Goal: Task Accomplishment & Management: Manage account settings

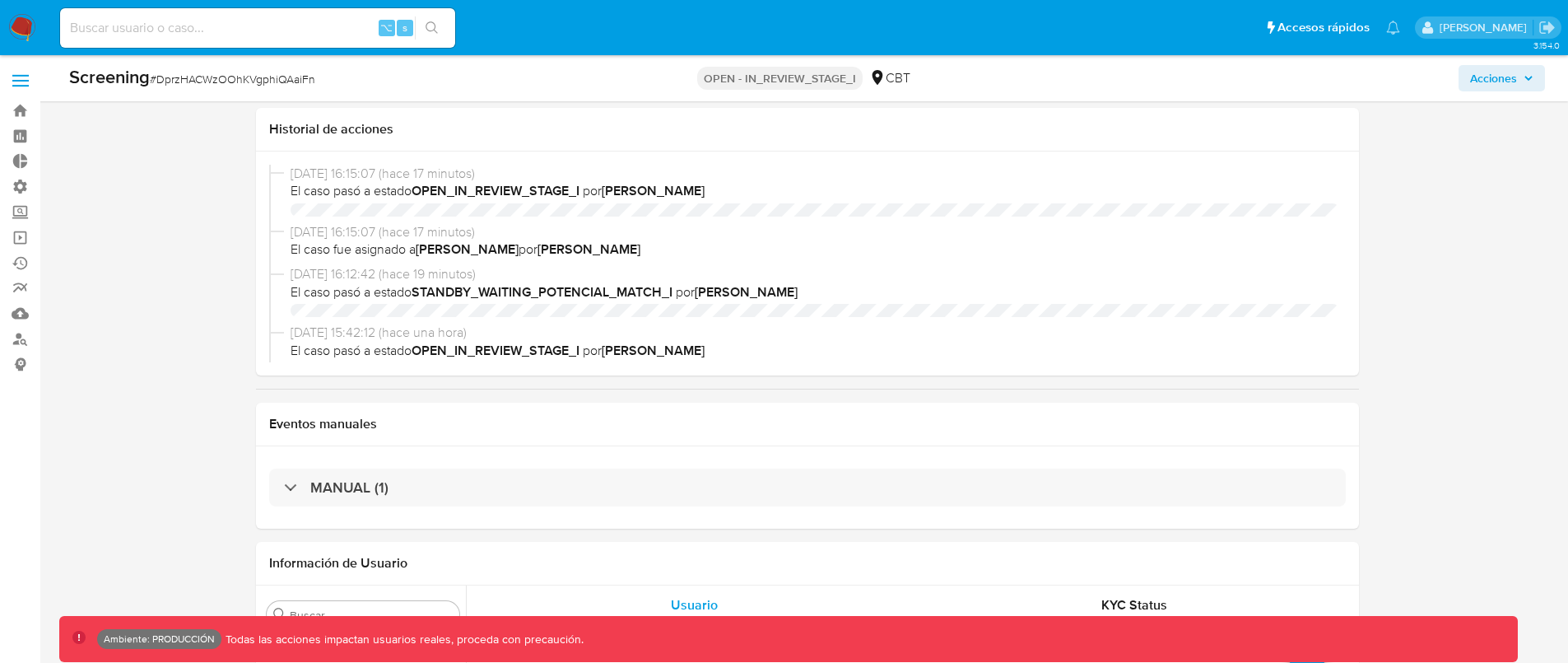
select select "10"
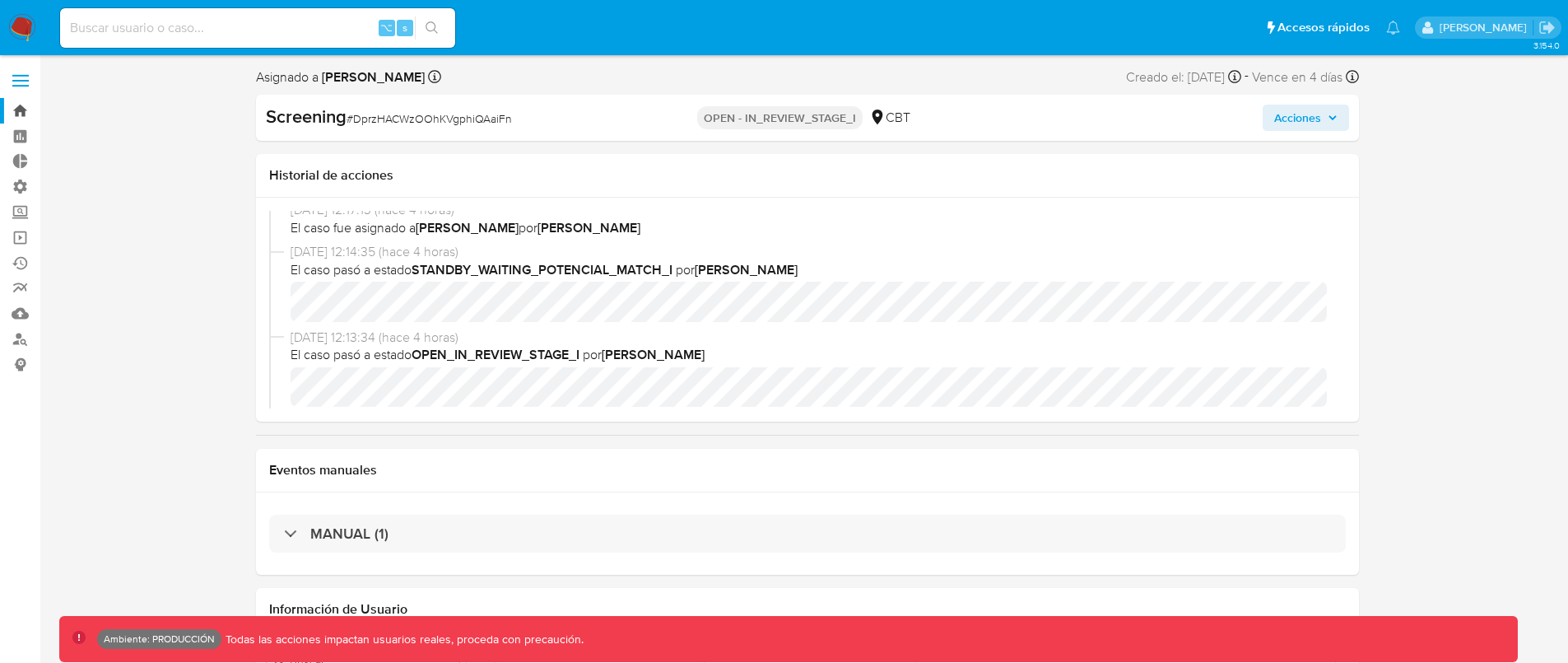
click at [18, 107] on link "Bandeja" at bounding box center [98, 110] width 196 height 26
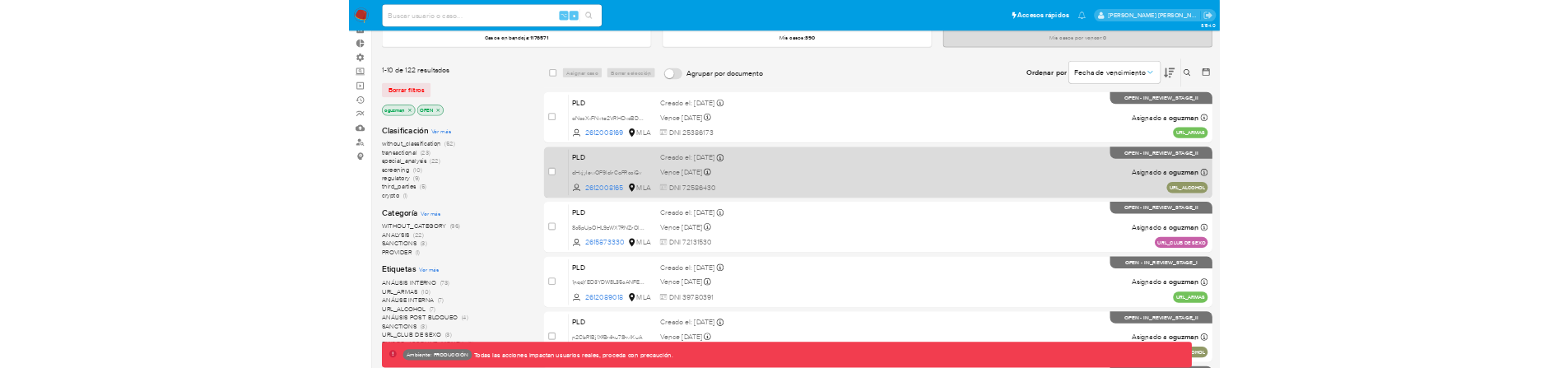
scroll to position [112, 0]
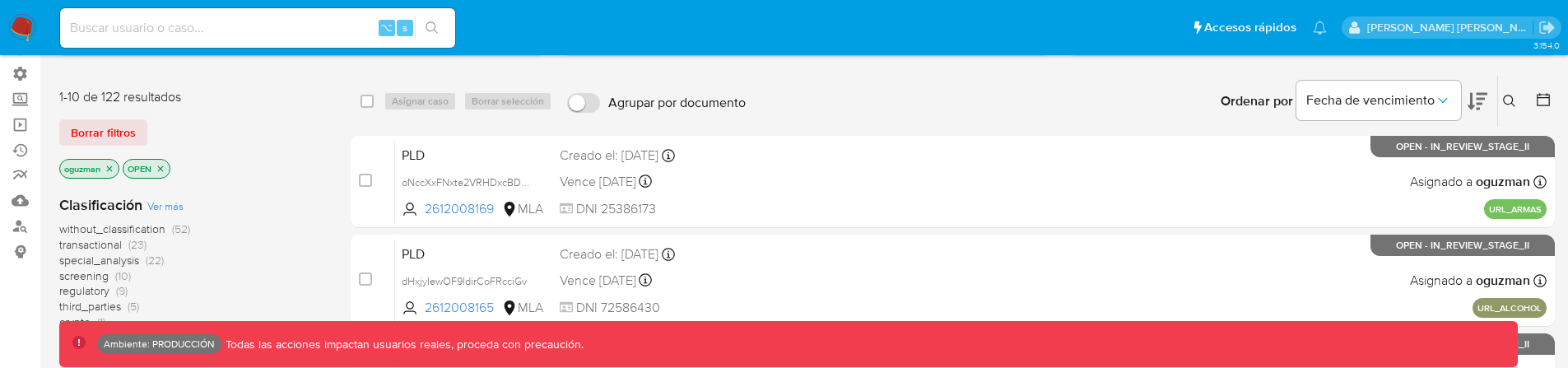
click at [286, 154] on div "1-10 de 122 resultados Borrar filtros oguzman OPEN" at bounding box center [191, 134] width 263 height 93
click at [214, 155] on div "1-10 de 122 resultados Borrar filtros oguzman OPEN" at bounding box center [191, 134] width 263 height 93
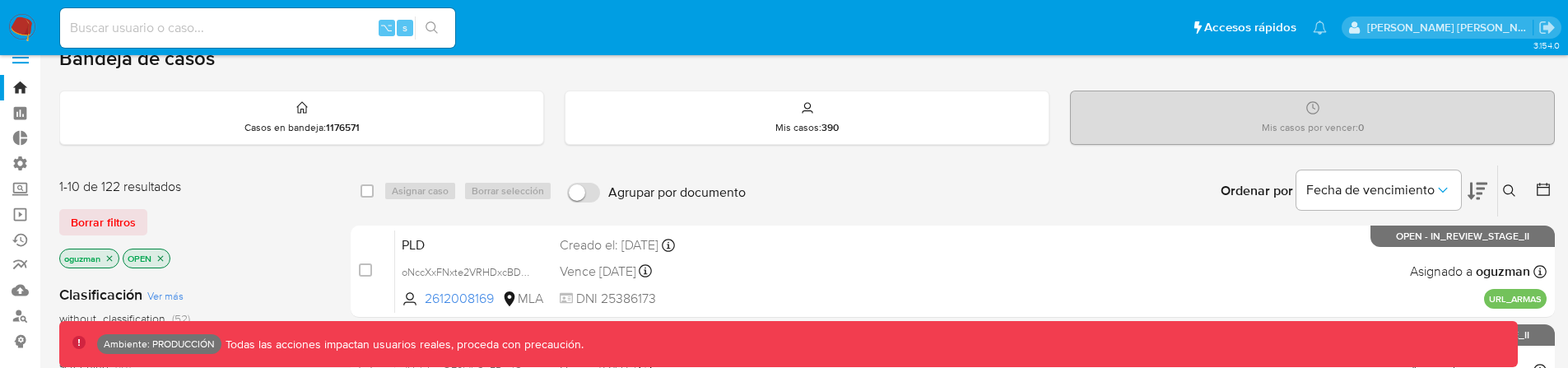
scroll to position [8, 0]
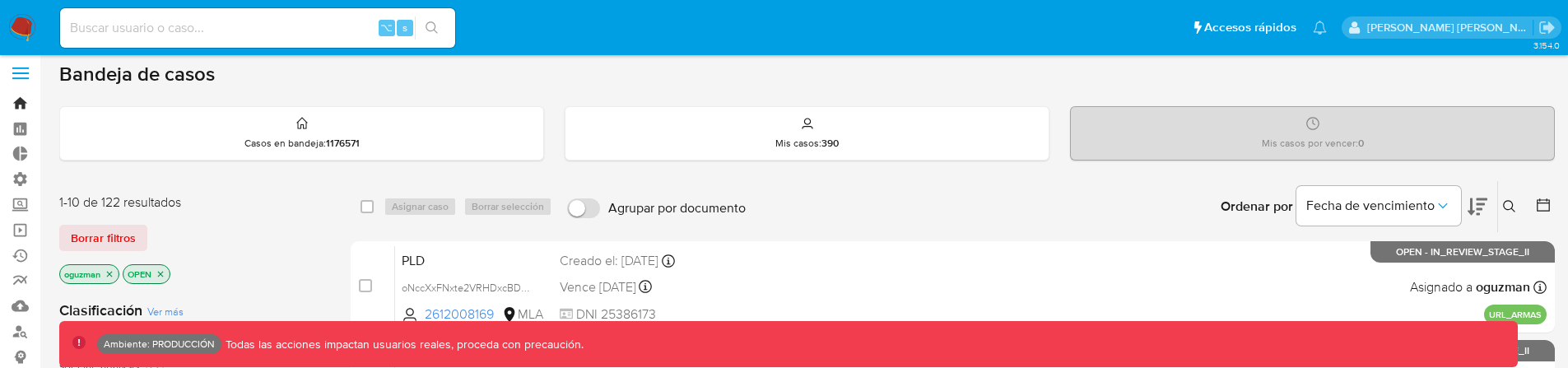
click at [25, 105] on link "Bandeja" at bounding box center [98, 103] width 196 height 25
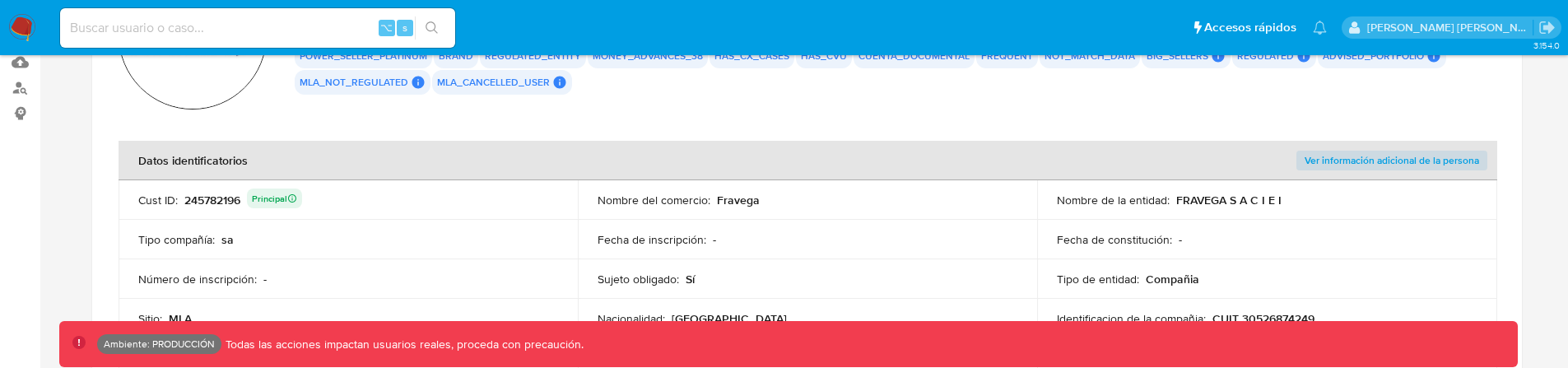
scroll to position [297, 0]
